Goal: Task Accomplishment & Management: Complete application form

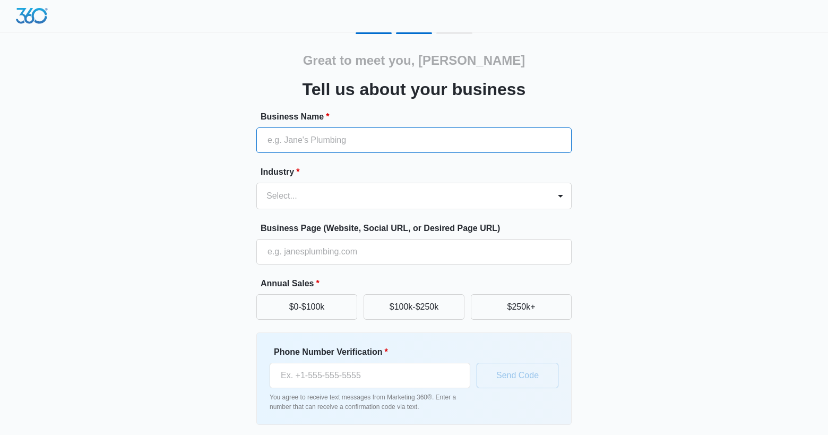
click at [358, 135] on input "Business Name *" at bounding box center [413, 139] width 315 height 25
type input "[PERSON_NAME] Truck & Trailer"
click at [358, 136] on input "[PERSON_NAME] Truck & Trailer" at bounding box center [413, 139] width 315 height 25
click at [457, 195] on div at bounding box center [401, 195] width 270 height 15
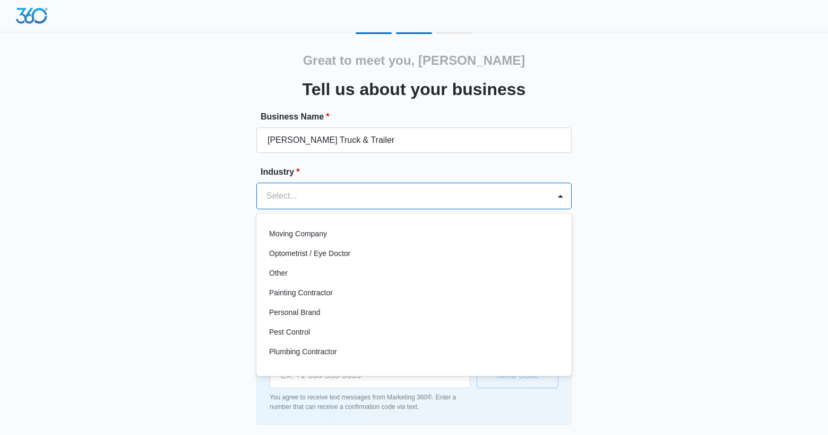
scroll to position [583, 0]
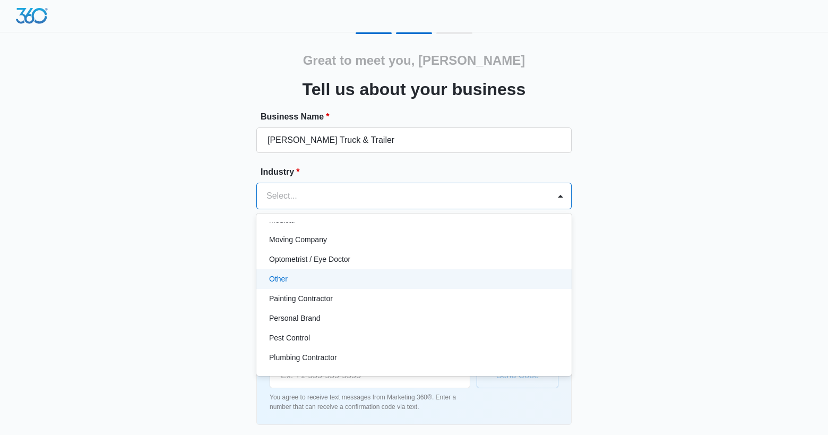
click at [279, 282] on p "Other" at bounding box center [278, 278] width 19 height 11
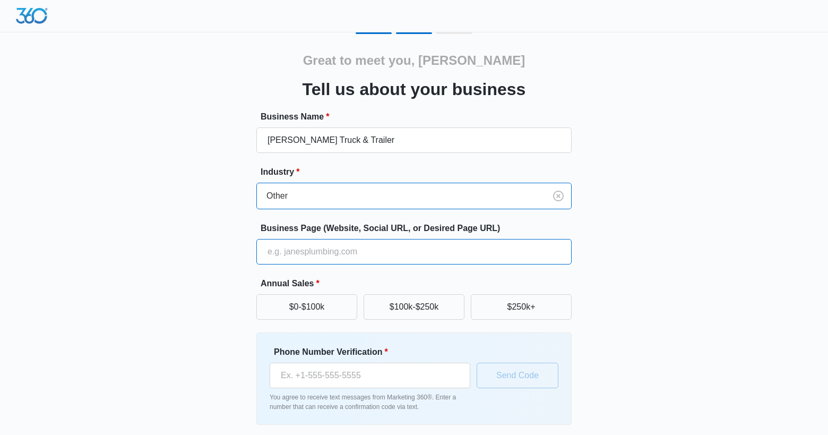
click at [323, 260] on input "Business Page (Website, Social URL, or Desired Page URL)" at bounding box center [413, 251] width 315 height 25
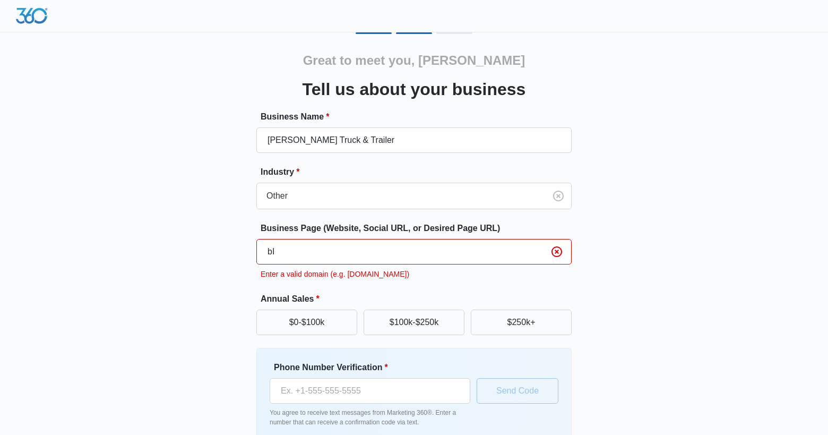
type input "b"
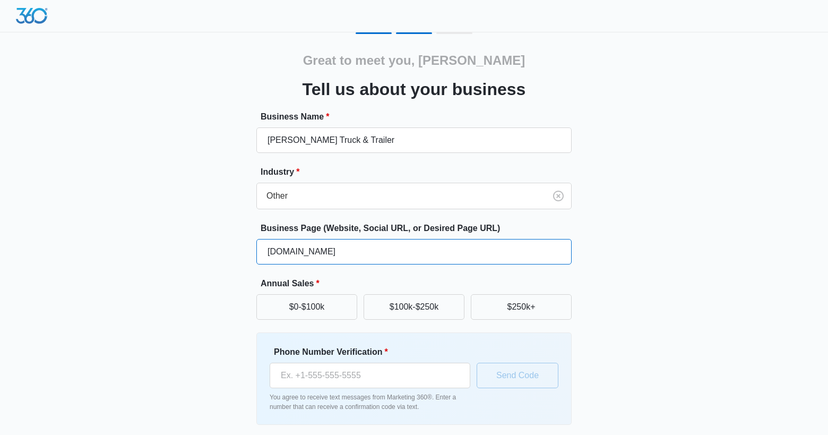
type input "baileytrucks.com"
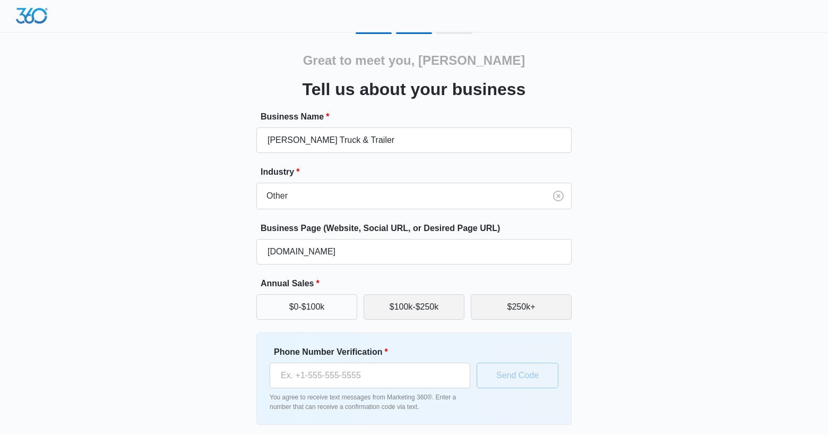
drag, startPoint x: 500, startPoint y: 310, endPoint x: 441, endPoint y: 309, distance: 58.9
click at [441, 309] on div "$0-$100k $100k-$250k $250k+" at bounding box center [413, 306] width 315 height 25
click at [441, 309] on button "$100k-$250k" at bounding box center [414, 306] width 101 height 25
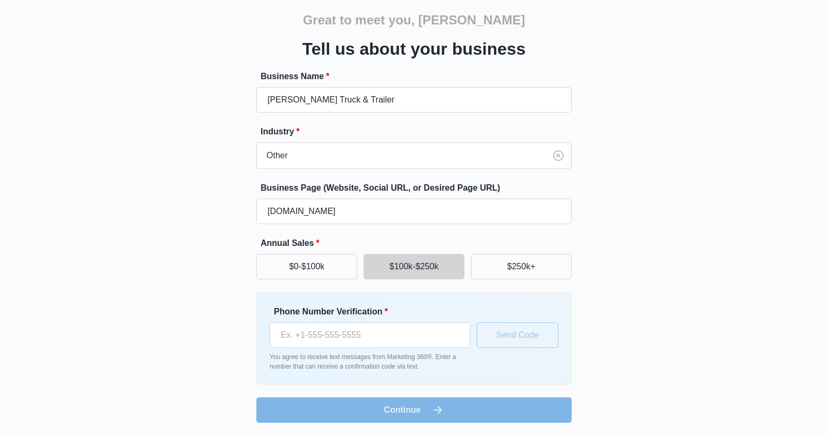
scroll to position [41, 0]
click at [362, 323] on input "Phone Number Verification *" at bounding box center [370, 334] width 201 height 25
type input "(904) 727-8992"
click at [518, 342] on button "Send Code" at bounding box center [518, 334] width 82 height 25
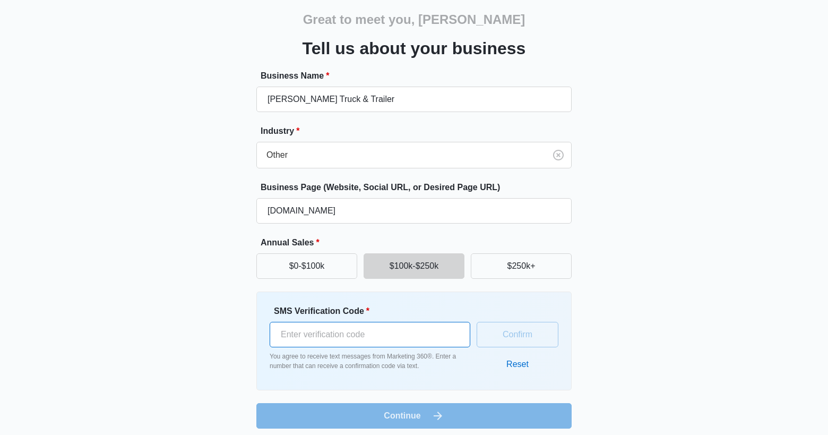
click at [348, 337] on input "SMS Verification Code *" at bounding box center [370, 334] width 201 height 25
type input "912496"
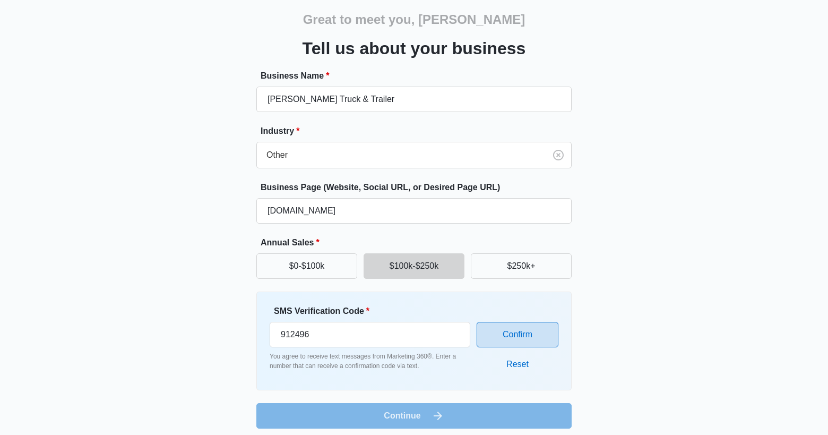
click at [529, 329] on button "Confirm" at bounding box center [518, 334] width 82 height 25
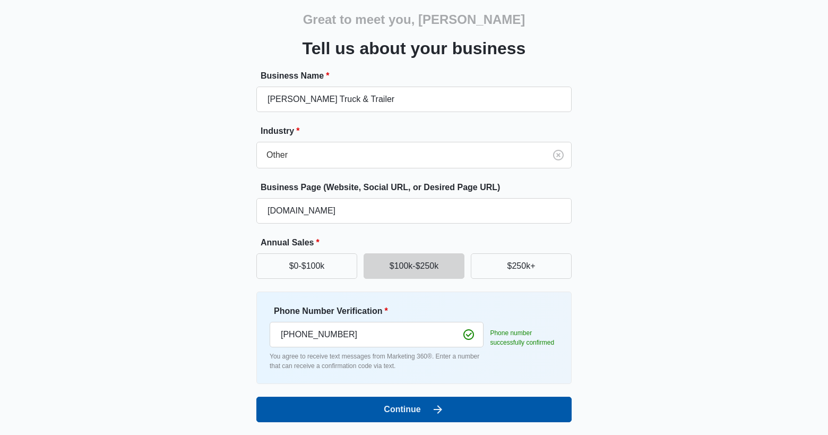
click at [411, 411] on button "Continue" at bounding box center [413, 409] width 315 height 25
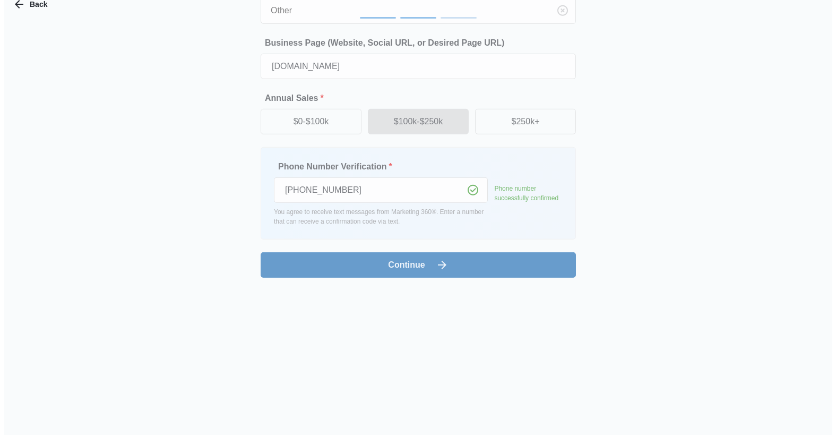
scroll to position [0, 0]
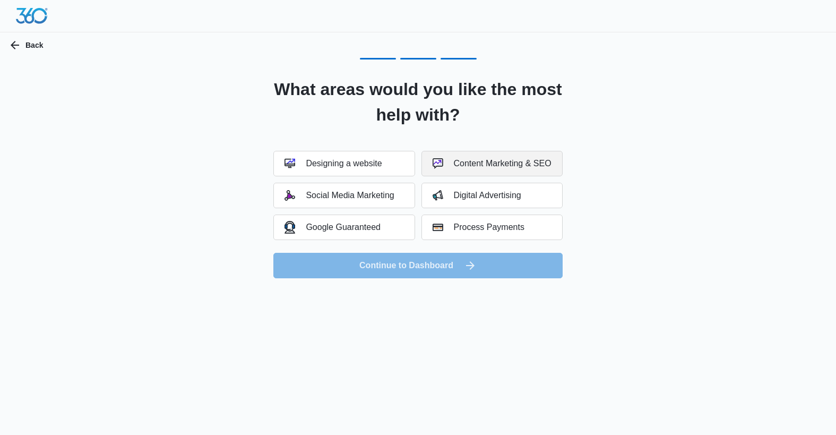
click at [492, 157] on button "Content Marketing & SEO" at bounding box center [491, 163] width 141 height 25
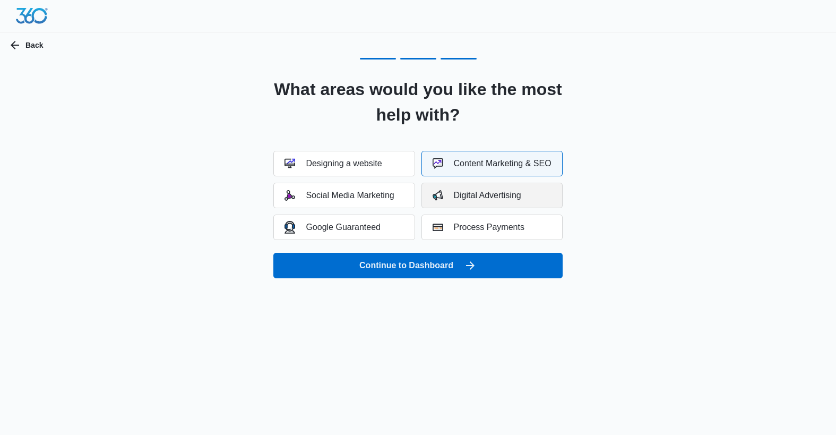
click at [495, 196] on div "Digital Advertising" at bounding box center [477, 195] width 89 height 11
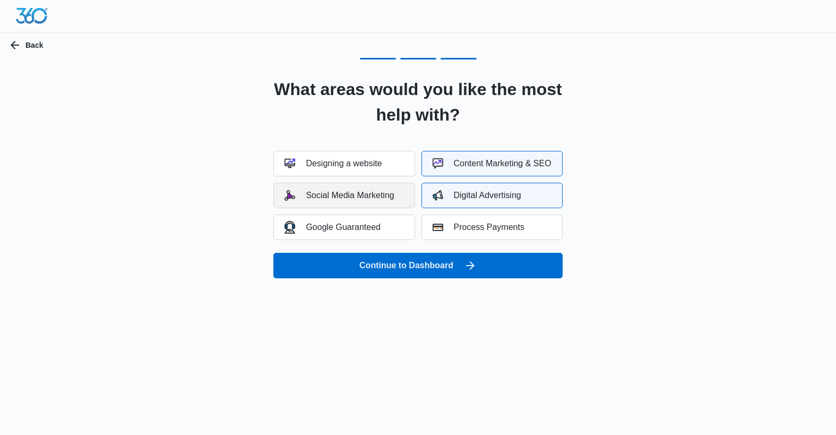
click at [386, 202] on button "Social Media Marketing" at bounding box center [343, 195] width 141 height 25
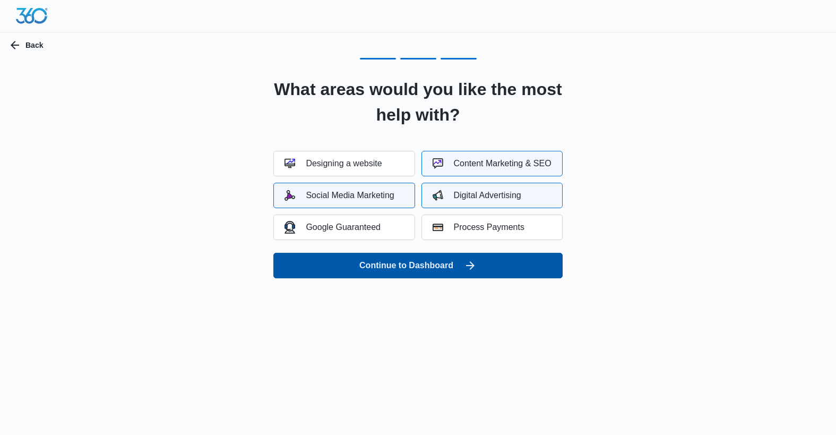
click at [431, 264] on button "Continue to Dashboard" at bounding box center [417, 265] width 289 height 25
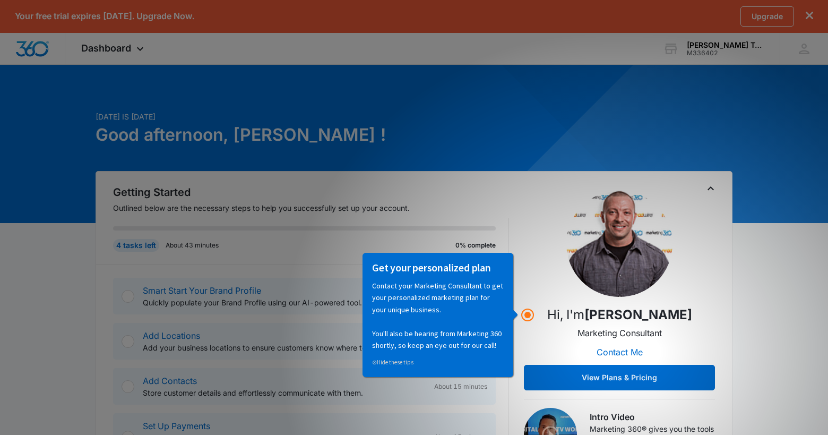
click at [485, 204] on p "Outlined below are the necessary steps to help you successfully set up your acc…" at bounding box center [311, 207] width 396 height 11
click at [526, 313] on circle "Hotspot (open by clicking or pressing space/enter)" at bounding box center [528, 315] width 10 height 10
click at [535, 347] on div "Hi, I'm Matt Sheffer Marketing Consultant Contact Me View Plans & Pricing" at bounding box center [619, 291] width 191 height 200
click at [498, 388] on div "Smart Start Your Brand Profile Quickly populate your Brand Profile using our AI…" at bounding box center [311, 369] width 396 height 209
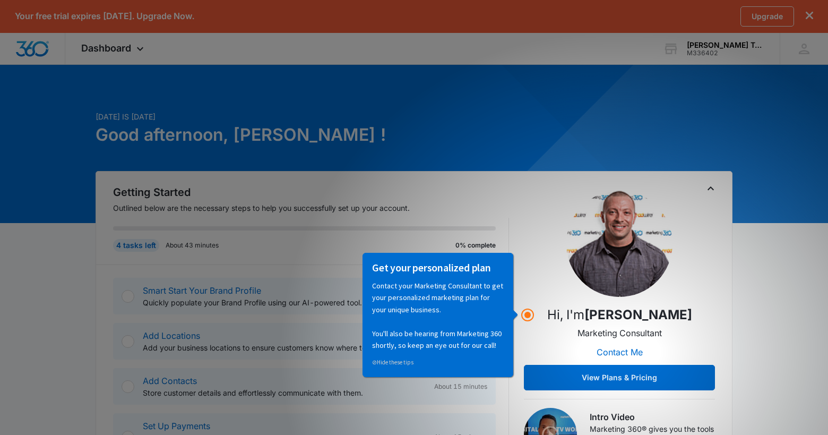
scroll to position [219, 0]
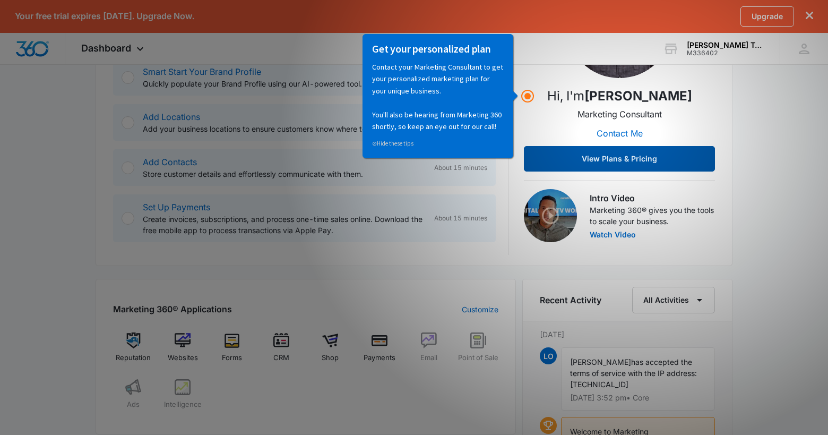
click at [573, 163] on button "View Plans & Pricing" at bounding box center [619, 158] width 191 height 25
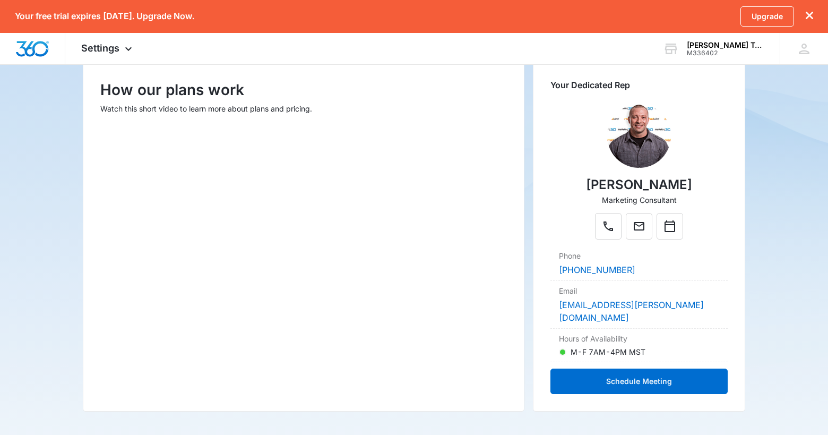
scroll to position [142, 0]
